Goal: Information Seeking & Learning: Check status

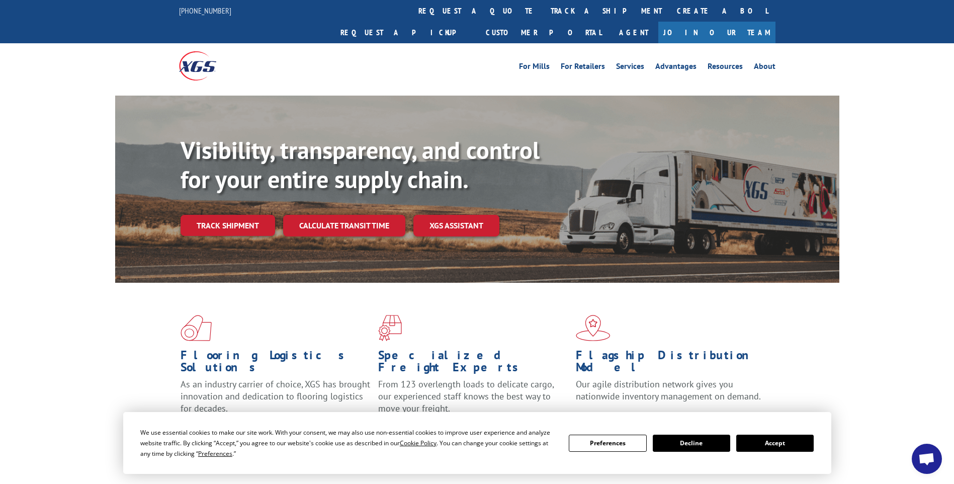
click at [543, 12] on link "track a shipment" at bounding box center [606, 11] width 126 height 22
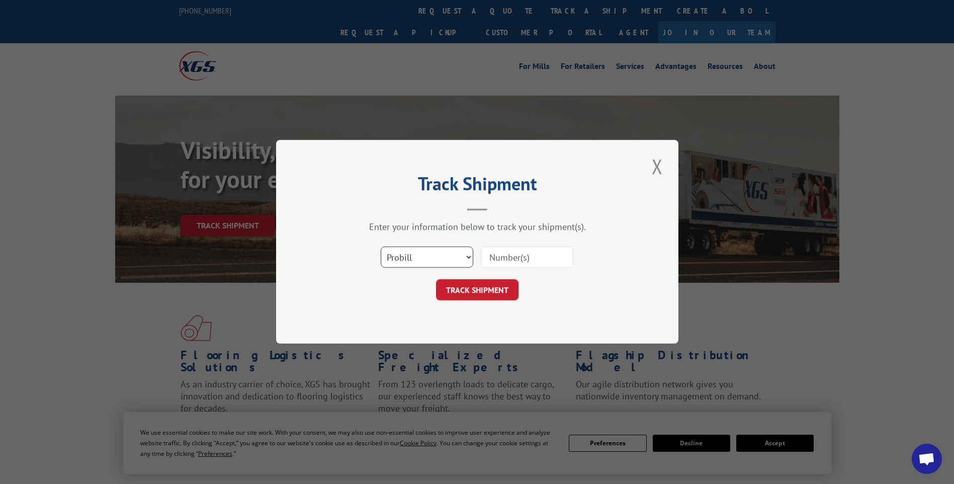
click at [441, 256] on select "Select category... Probill BOL PO" at bounding box center [427, 257] width 92 height 21
click at [381, 247] on select "Select category... Probill BOL PO" at bounding box center [427, 257] width 92 height 21
drag, startPoint x: 415, startPoint y: 253, endPoint x: 411, endPoint y: 268, distance: 15.6
click at [415, 254] on select "Select category... Probill BOL PO" at bounding box center [427, 257] width 92 height 21
select select "bol"
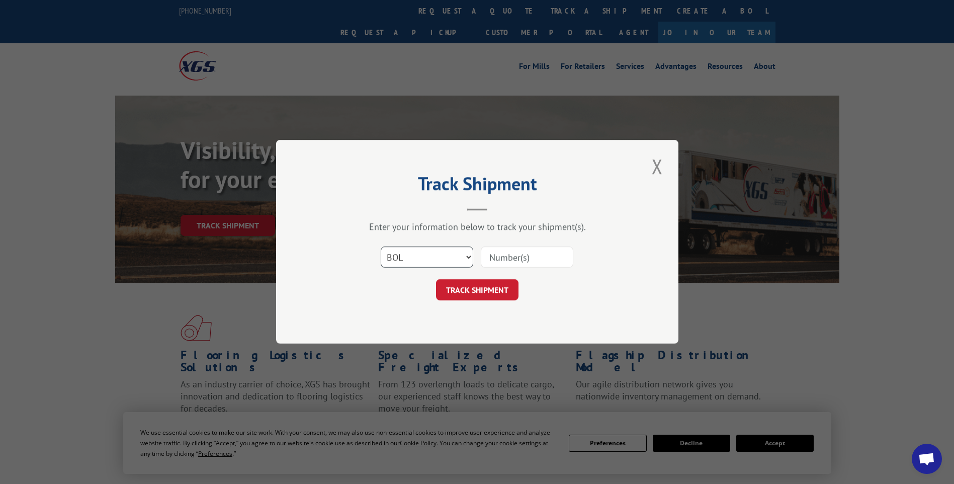
click at [381, 247] on select "Select category... Probill BOL PO" at bounding box center [427, 257] width 92 height 21
click at [498, 265] on input at bounding box center [527, 257] width 92 height 21
type input "737460"
click button "TRACK SHIPMENT" at bounding box center [477, 290] width 82 height 21
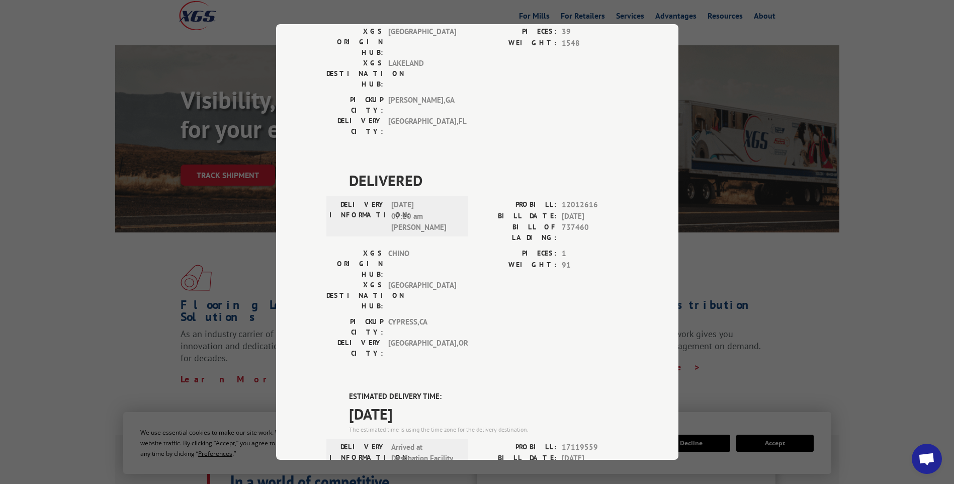
scroll to position [302, 0]
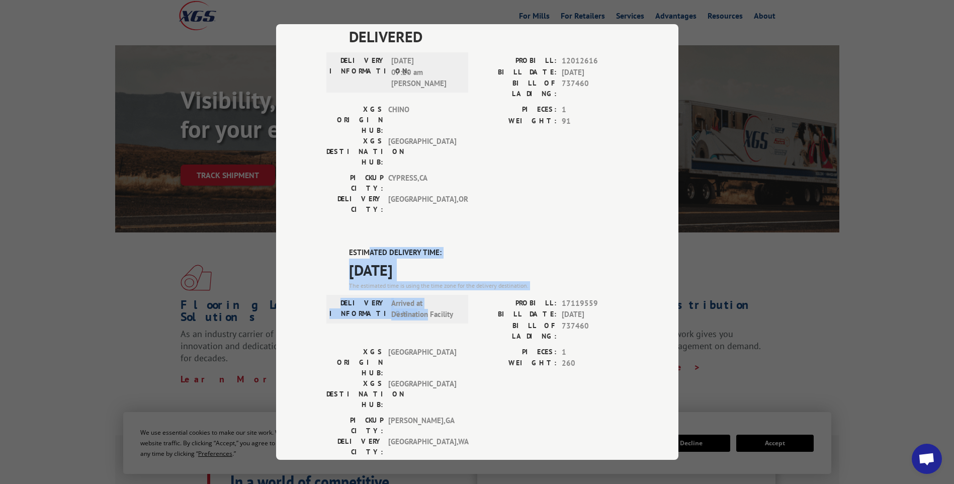
drag, startPoint x: 366, startPoint y: 138, endPoint x: 431, endPoint y: 216, distance: 101.3
click at [431, 247] on div "ESTIMATED DELIVERY TIME: [DATE] The estimated time is using the time zone for t…" at bounding box center [477, 427] width 302 height 361
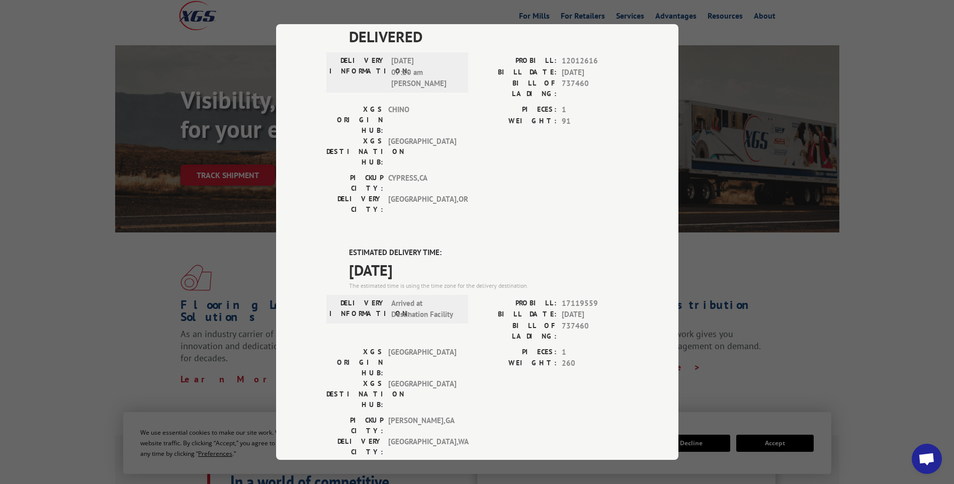
drag, startPoint x: 431, startPoint y: 216, endPoint x: 468, endPoint y: 245, distance: 46.5
click at [468, 346] on div "XGS ORIGIN HUB: TUNNEL HILL XGS DESTINATION HUB: [GEOGRAPHIC_DATA] PIECES: 1 WE…" at bounding box center [477, 380] width 302 height 68
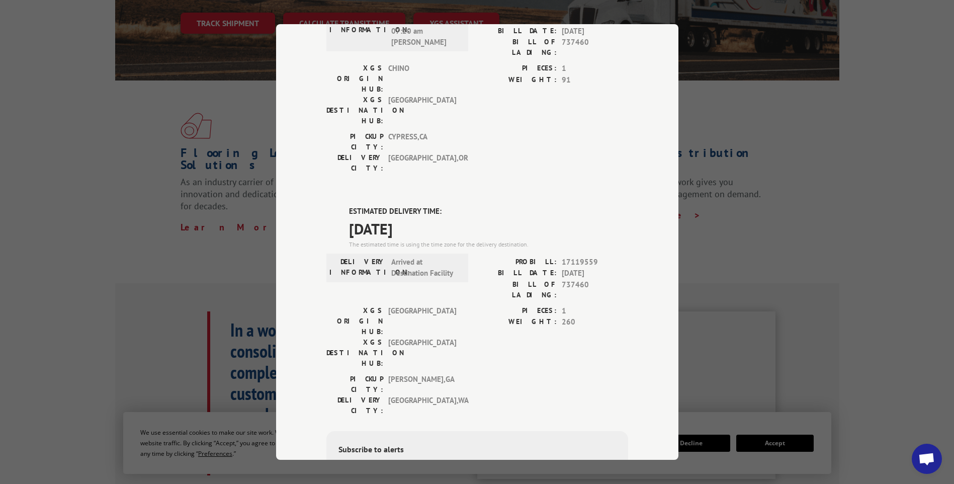
scroll to position [352, 0]
